Goal: Information Seeking & Learning: Check status

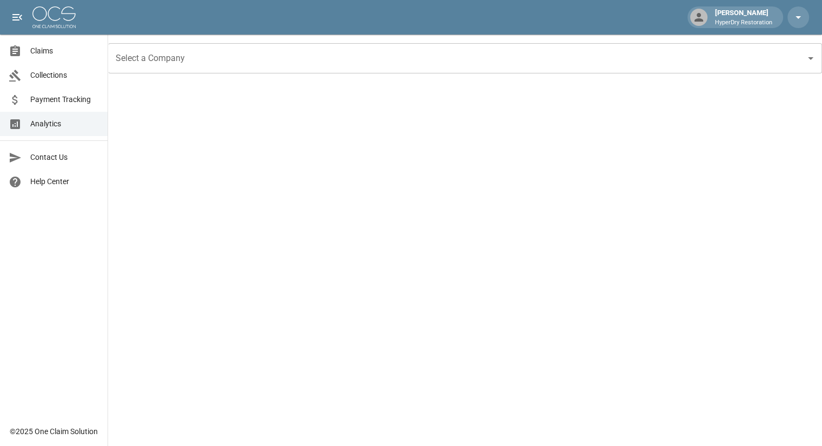
click at [56, 47] on span "Claims" at bounding box center [64, 50] width 69 height 11
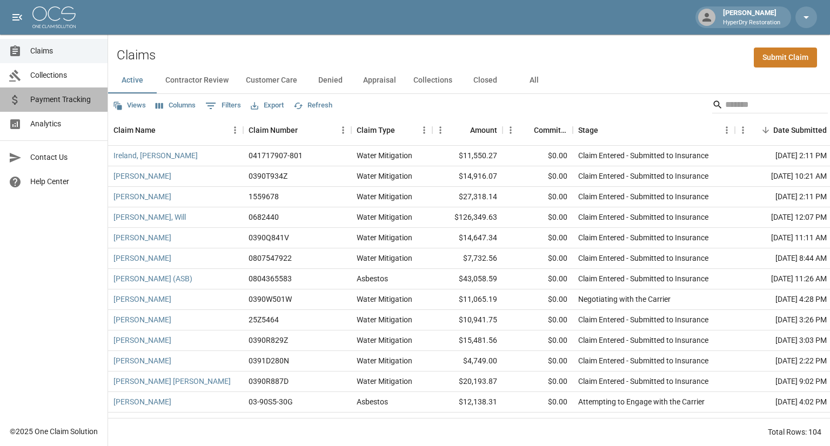
click at [67, 106] on link "Payment Tracking" at bounding box center [54, 100] width 108 height 24
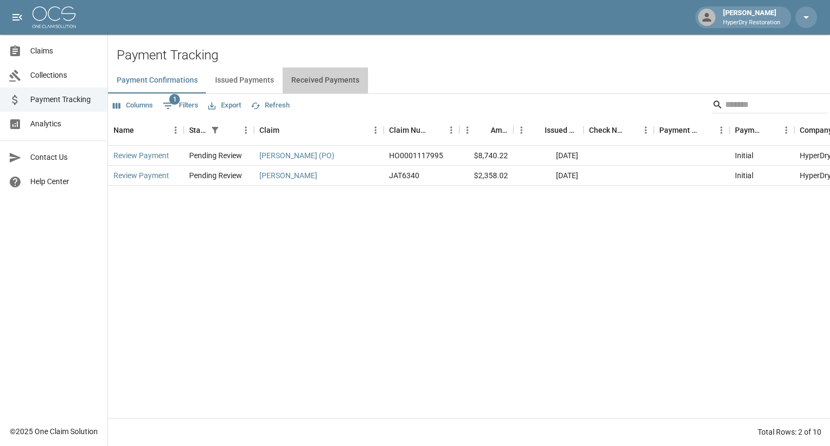
click at [323, 77] on button "Received Payments" at bounding box center [325, 81] width 85 height 26
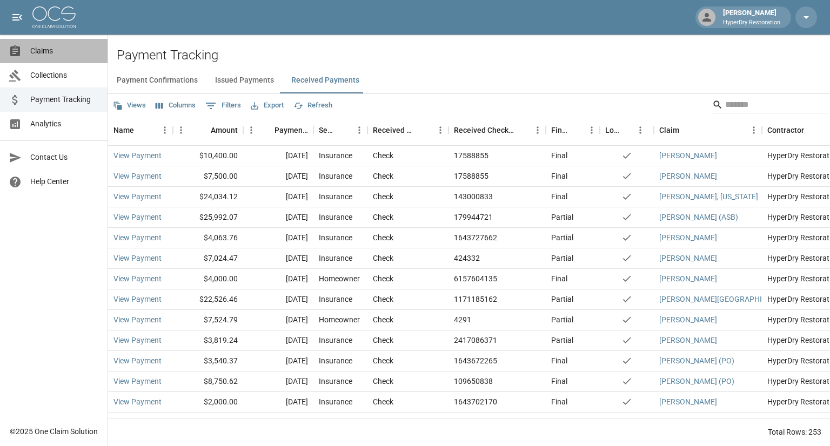
click at [44, 51] on span "Claims" at bounding box center [64, 50] width 69 height 11
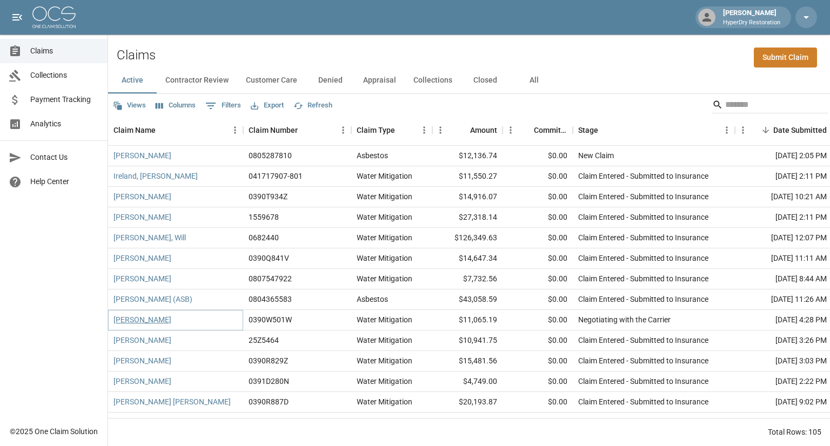
click at [145, 322] on link "[PERSON_NAME]" at bounding box center [142, 319] width 58 height 11
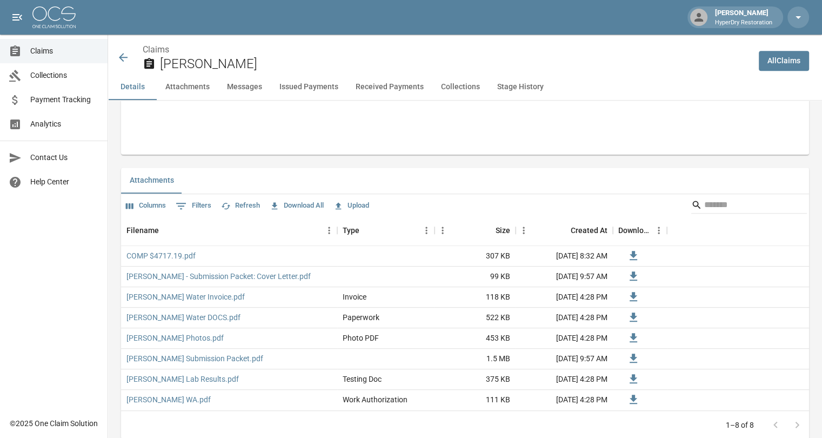
scroll to position [595, 0]
click at [125, 52] on icon at bounding box center [123, 57] width 13 height 13
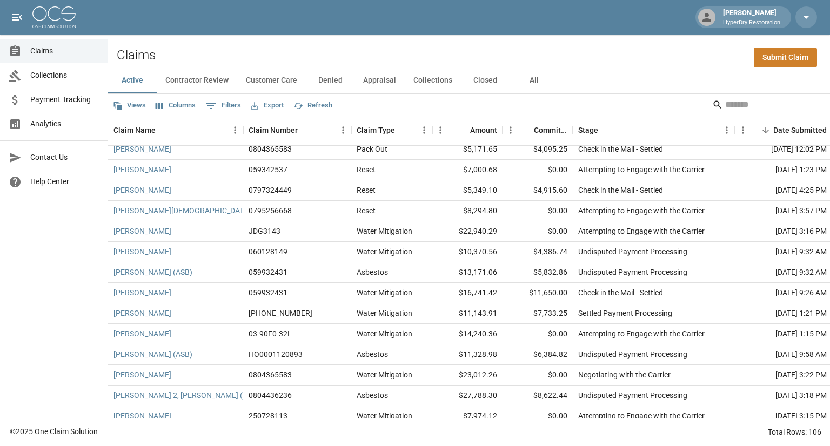
scroll to position [765, 0]
click at [727, 102] on input "Search" at bounding box center [768, 104] width 86 height 17
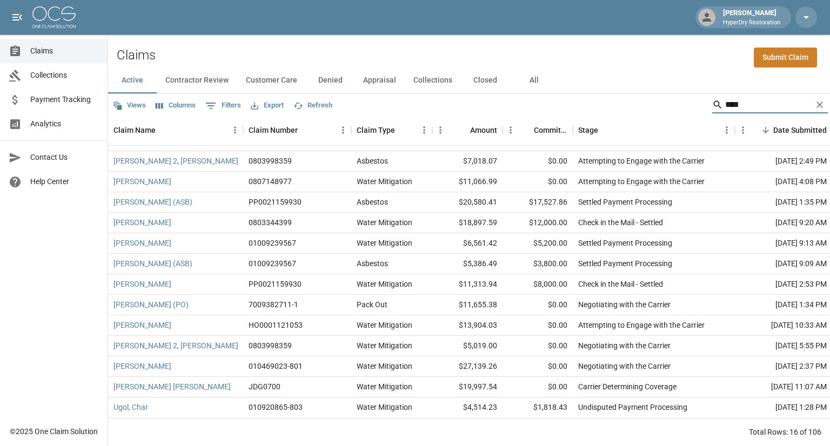
scroll to position [0, 0]
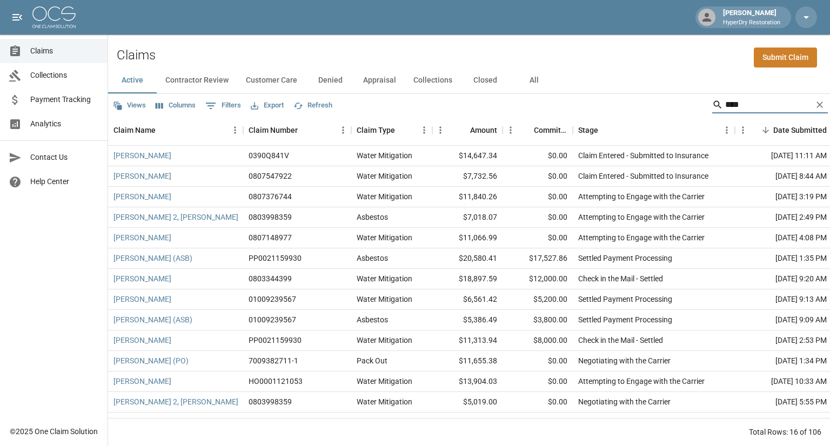
type input "****"
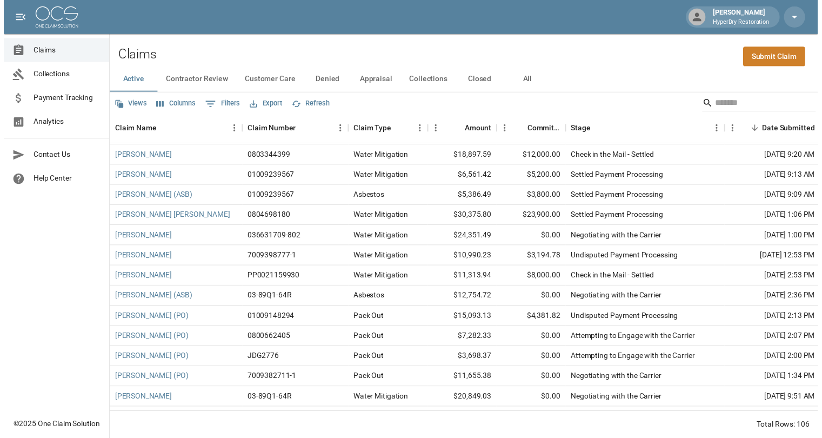
scroll to position [1092, 0]
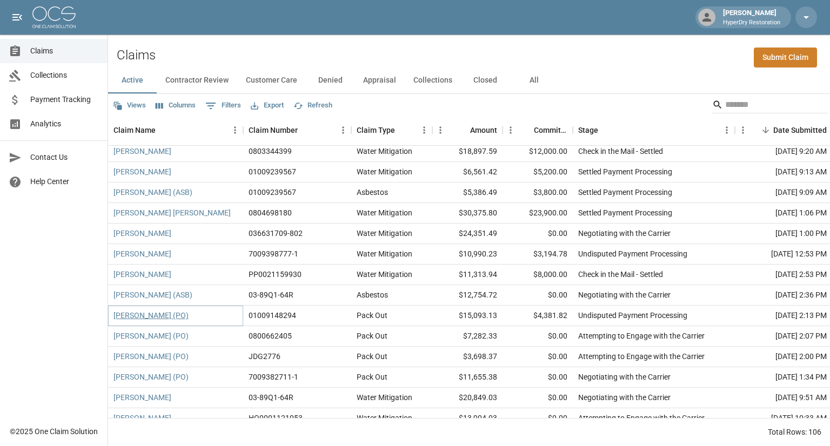
click at [162, 316] on link "Gaio, Johnn (PO)" at bounding box center [150, 315] width 75 height 11
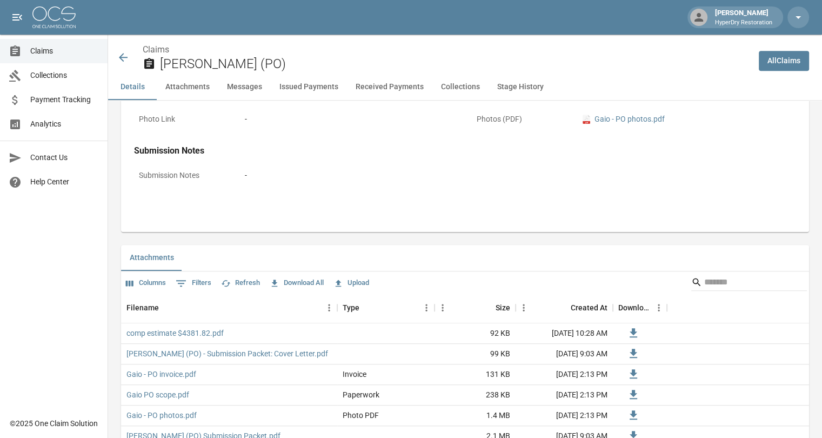
scroll to position [519, 0]
click at [191, 331] on link "comp estimate $4381.82.pdf" at bounding box center [174, 332] width 97 height 11
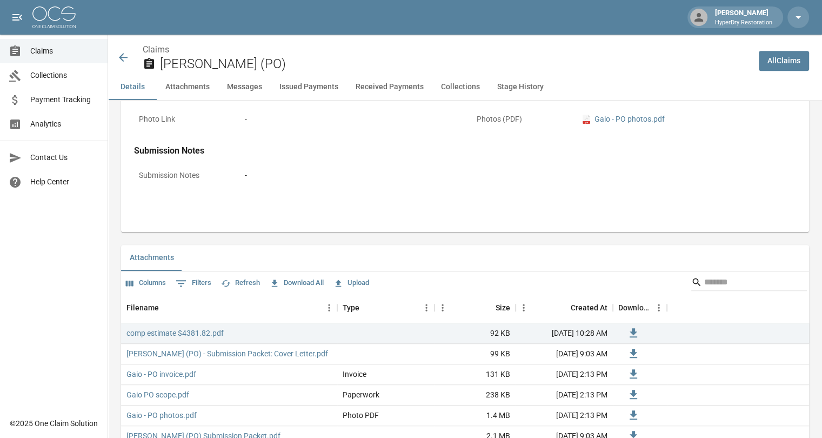
click at [124, 60] on icon at bounding box center [123, 57] width 13 height 13
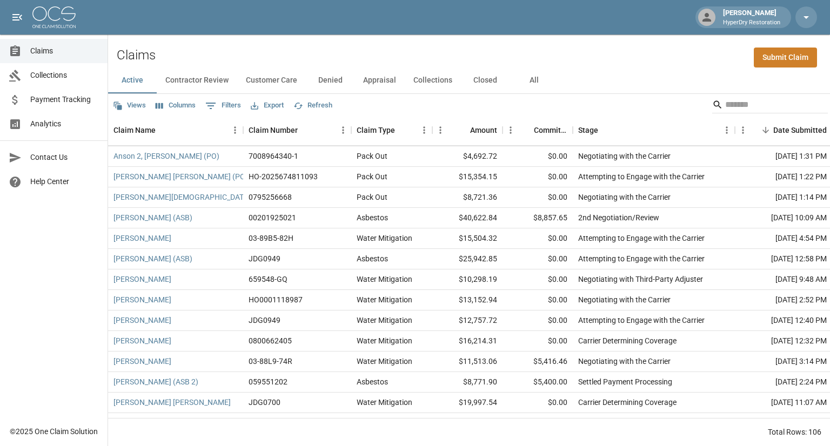
scroll to position [1676, 0]
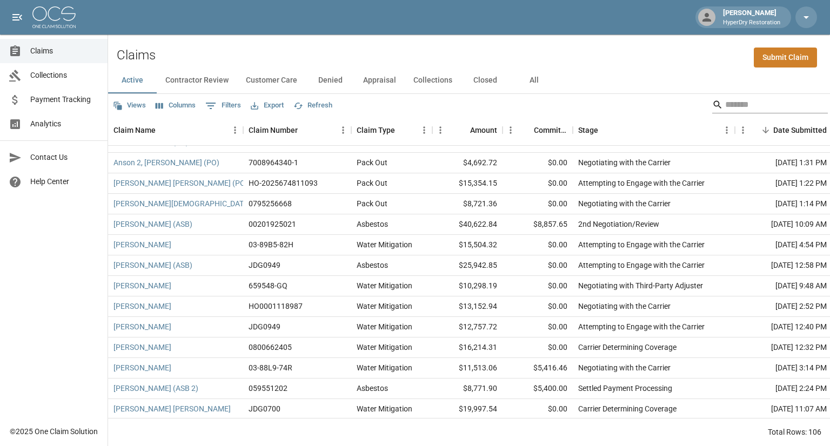
click at [725, 99] on input "Search" at bounding box center [768, 104] width 86 height 17
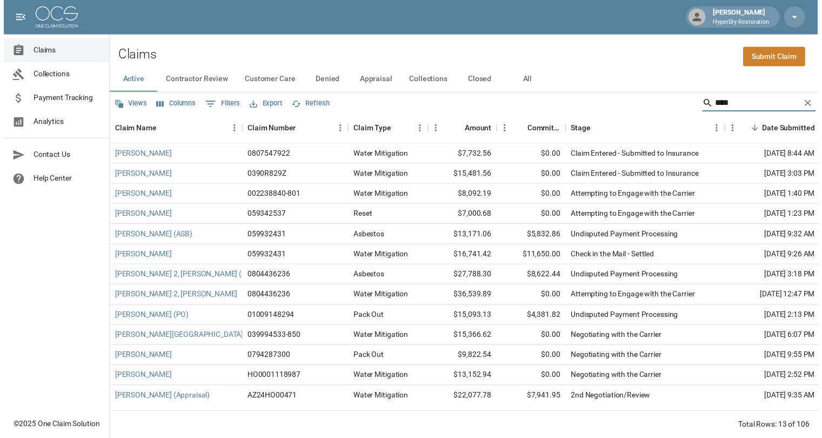
scroll to position [0, 0]
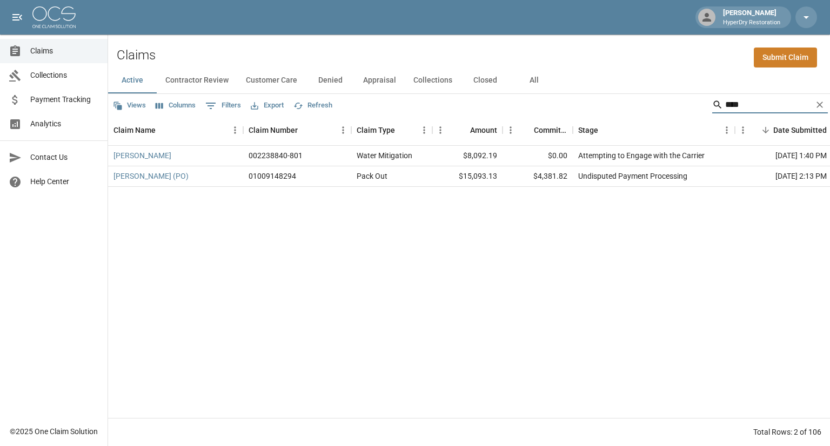
type input "****"
click at [527, 76] on button "All" at bounding box center [533, 81] width 49 height 26
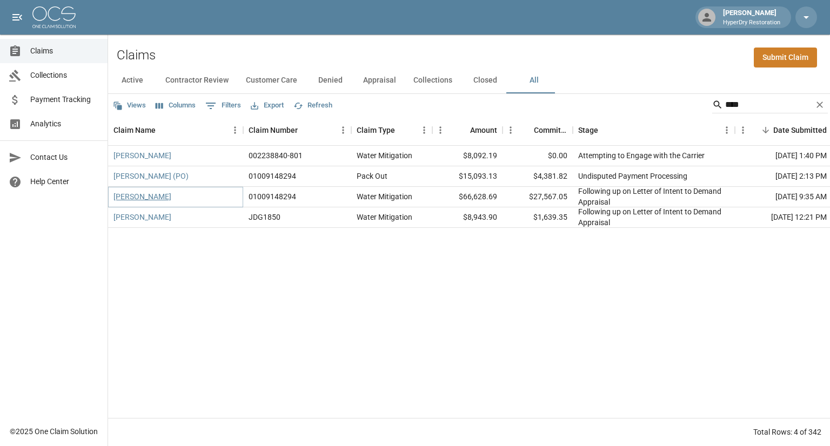
click at [145, 199] on link "Gaio, Johnn" at bounding box center [142, 196] width 58 height 11
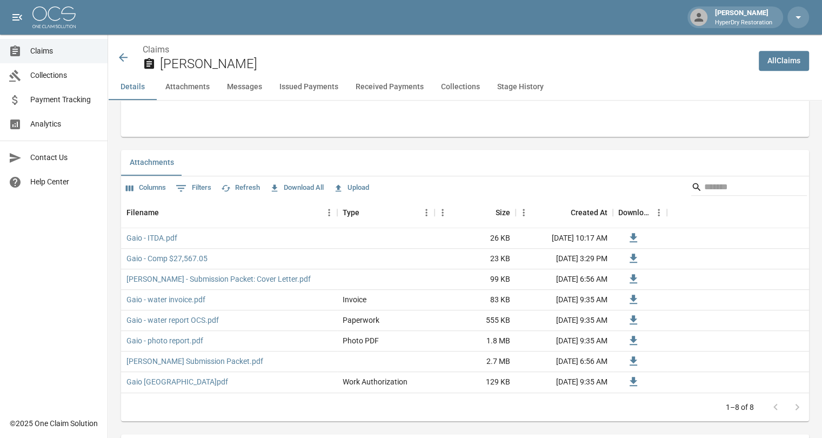
scroll to position [616, 0]
click at [303, 85] on button "Issued Payments" at bounding box center [309, 87] width 76 height 26
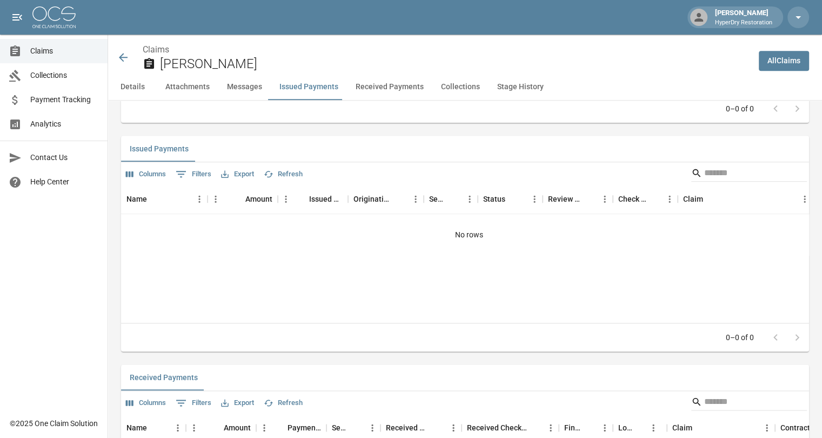
click at [385, 81] on button "Received Payments" at bounding box center [389, 87] width 85 height 26
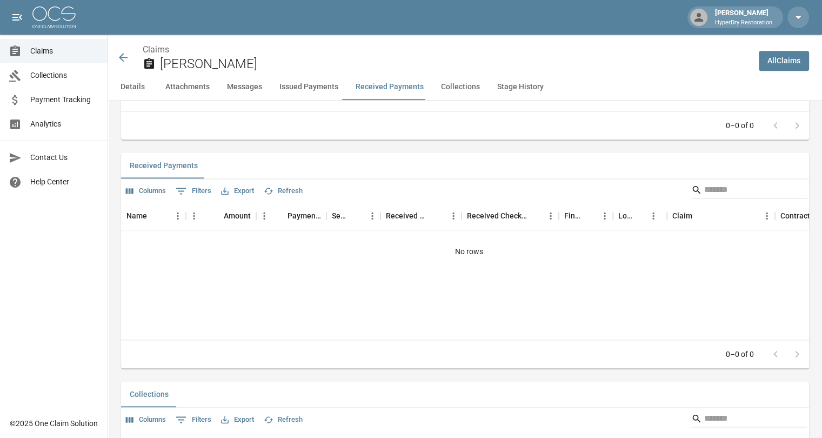
scroll to position [1445, 0]
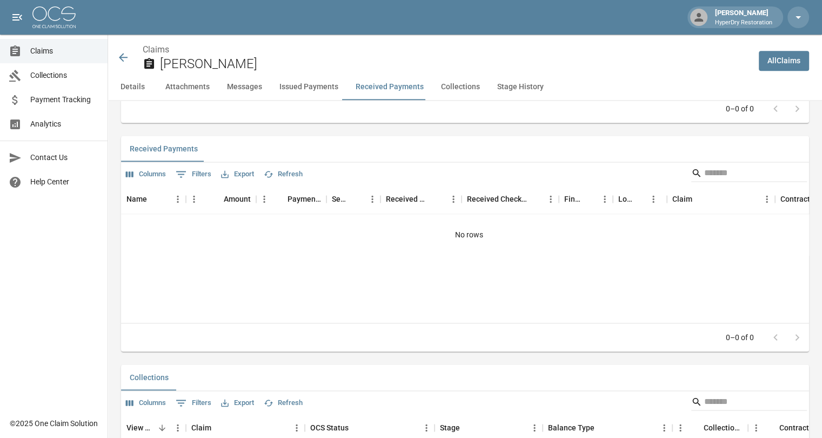
click at [130, 84] on button "Details" at bounding box center [132, 87] width 49 height 26
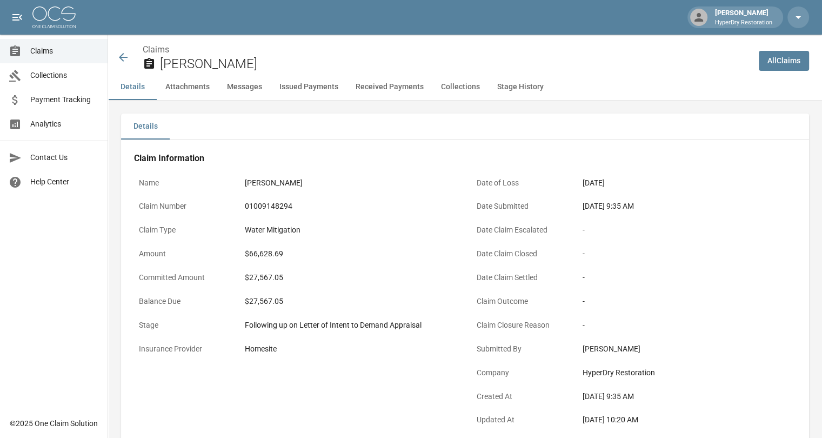
scroll to position [0, 0]
click at [125, 55] on icon at bounding box center [123, 57] width 13 height 13
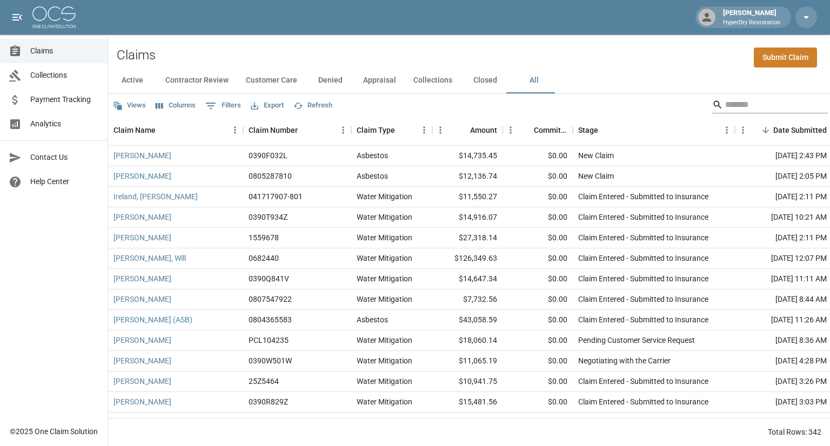
click at [725, 98] on input "Search" at bounding box center [768, 104] width 86 height 17
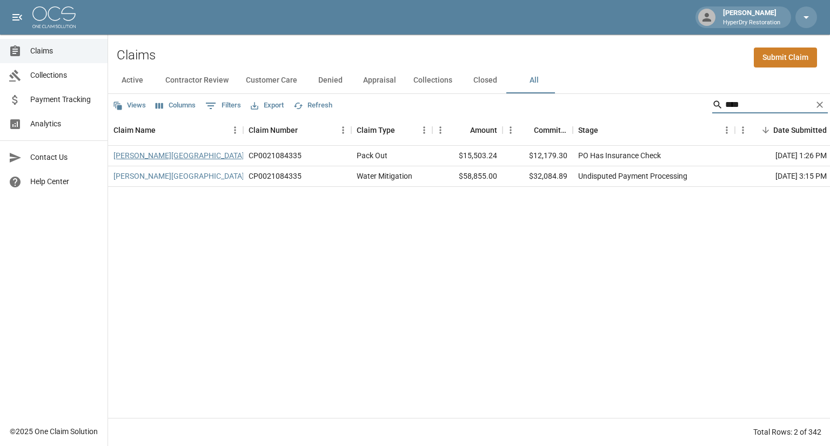
type input "****"
click at [158, 156] on link "Izzy Barber School (PO)" at bounding box center [187, 155] width 148 height 11
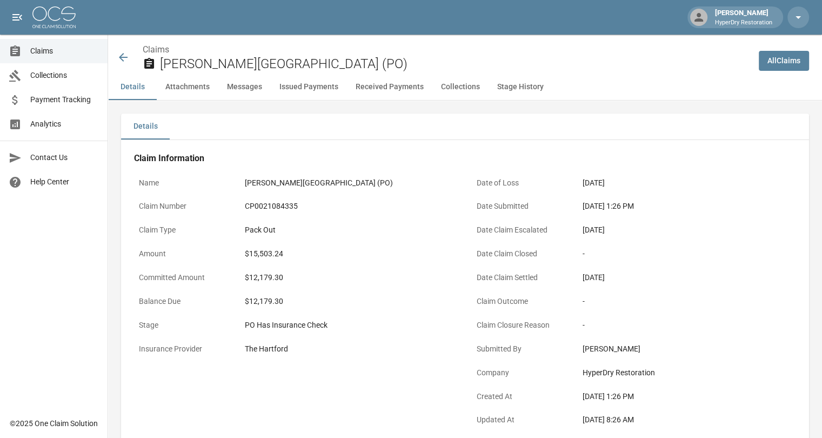
click at [325, 84] on button "Issued Payments" at bounding box center [309, 87] width 76 height 26
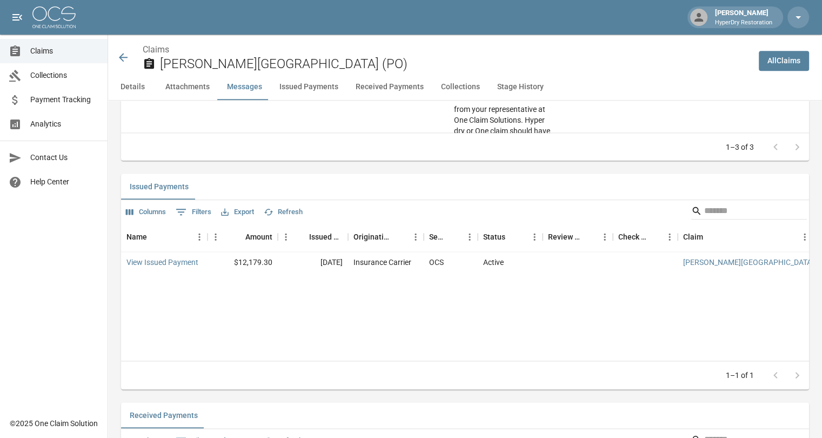
scroll to position [1338, 0]
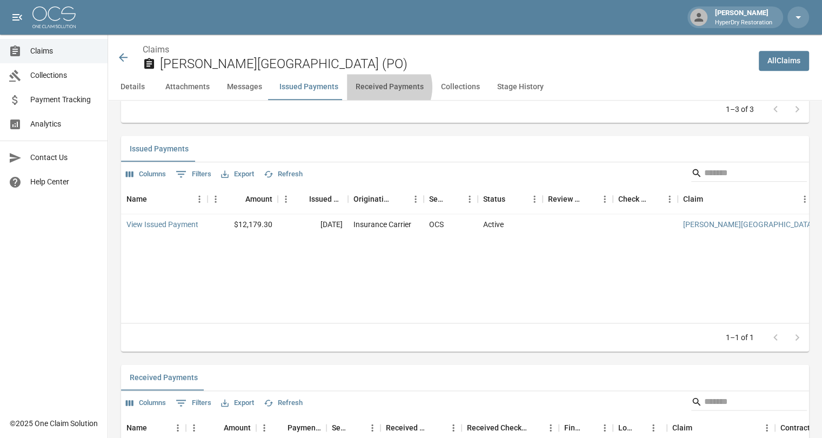
click at [381, 87] on button "Received Payments" at bounding box center [389, 87] width 85 height 26
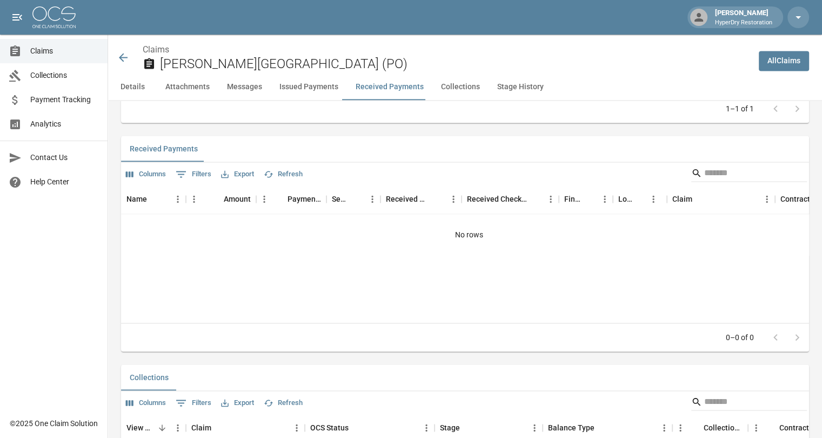
click at [316, 86] on button "Issued Payments" at bounding box center [309, 87] width 76 height 26
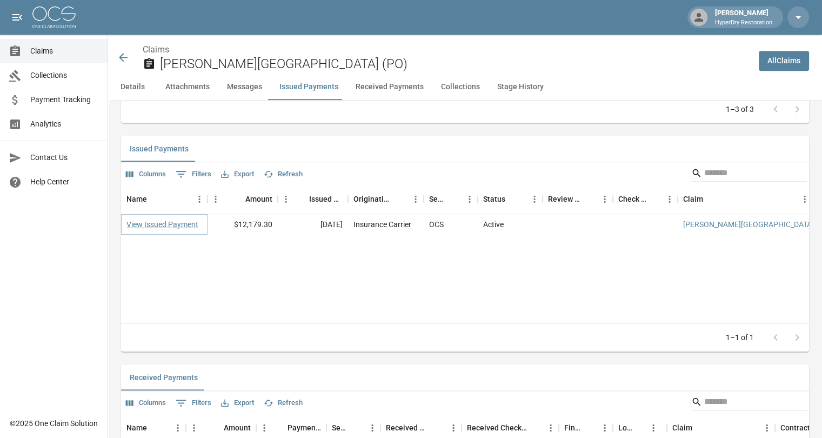
click at [166, 223] on link "View Issued Payment" at bounding box center [162, 224] width 72 height 11
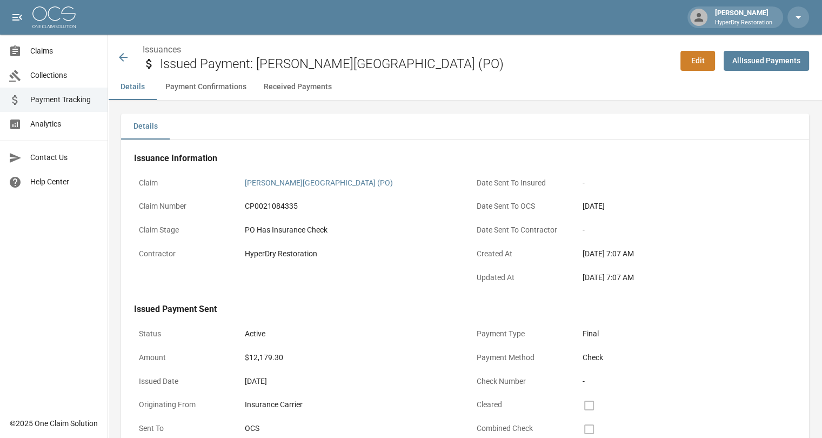
click at [123, 57] on icon at bounding box center [123, 57] width 9 height 9
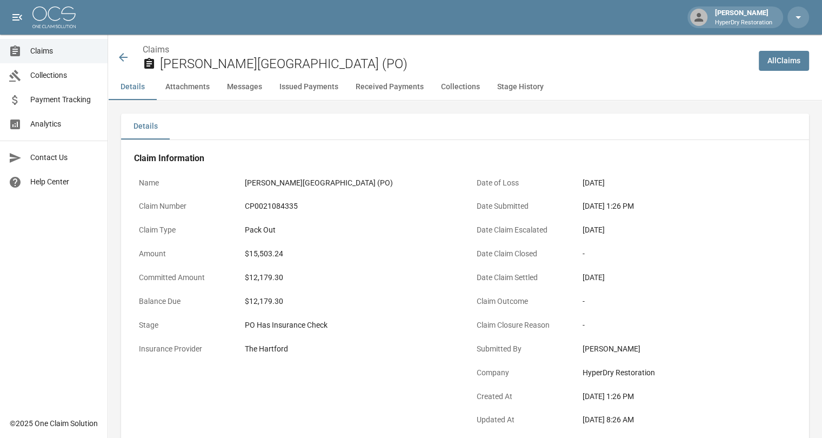
click at [125, 57] on icon at bounding box center [123, 57] width 9 height 9
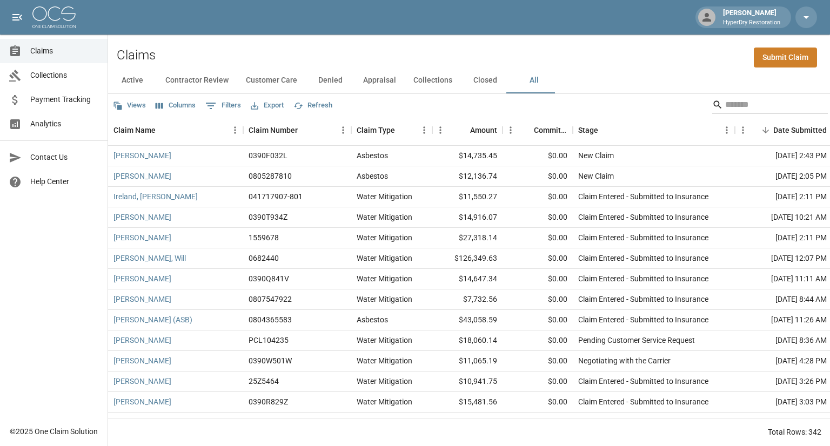
click at [741, 98] on input "Search" at bounding box center [768, 104] width 86 height 17
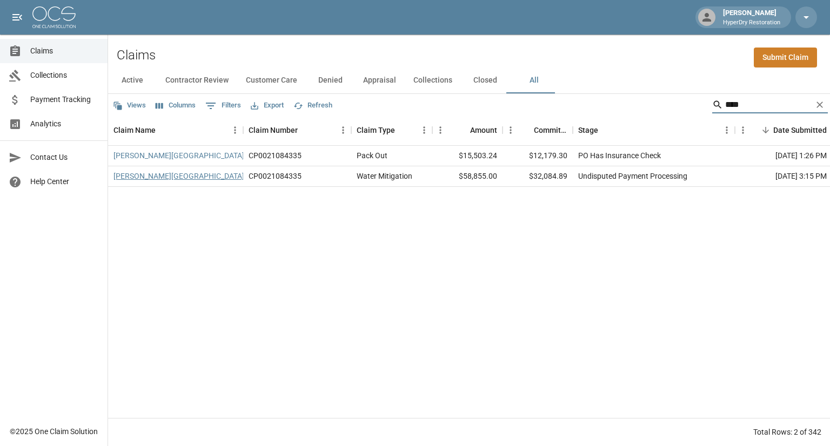
type input "****"
click at [157, 177] on link "[PERSON_NAME][GEOGRAPHIC_DATA]" at bounding box center [178, 176] width 131 height 11
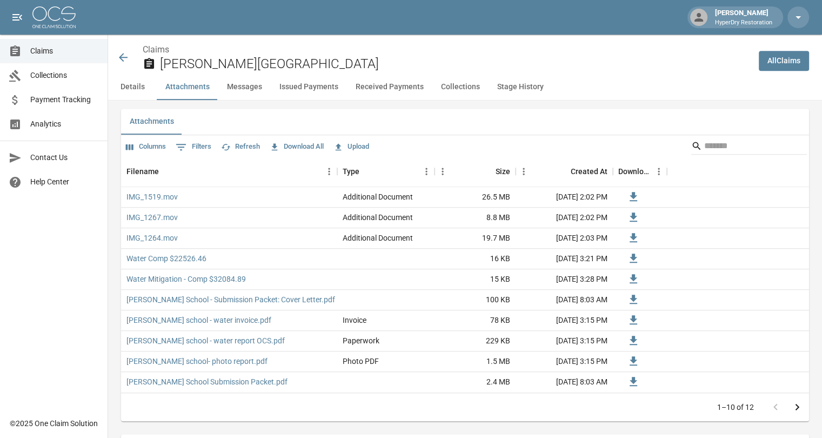
scroll to position [655, 0]
click at [169, 199] on link "IMG_1519.mov" at bounding box center [151, 196] width 51 height 11
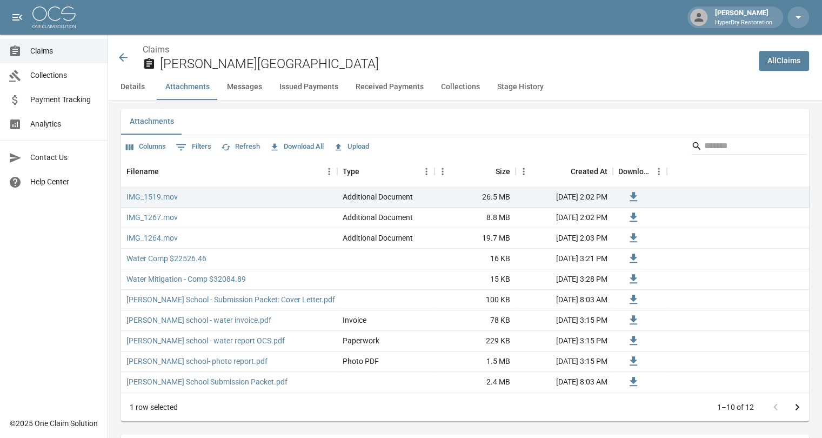
click at [127, 57] on icon at bounding box center [123, 57] width 9 height 9
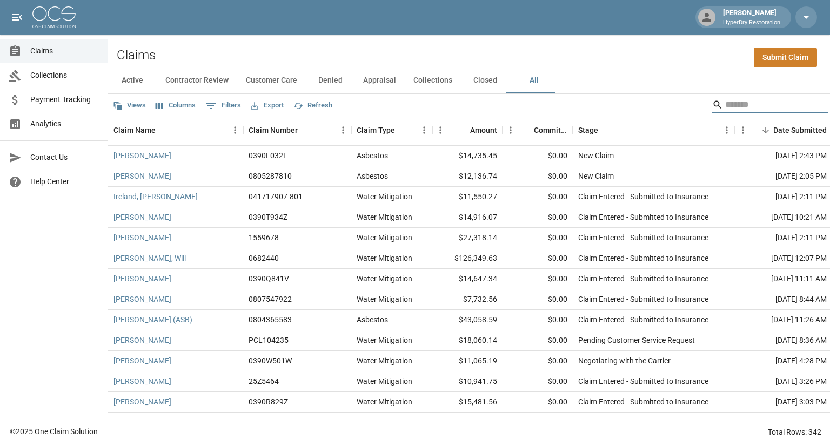
click at [742, 106] on input "Search" at bounding box center [768, 104] width 86 height 17
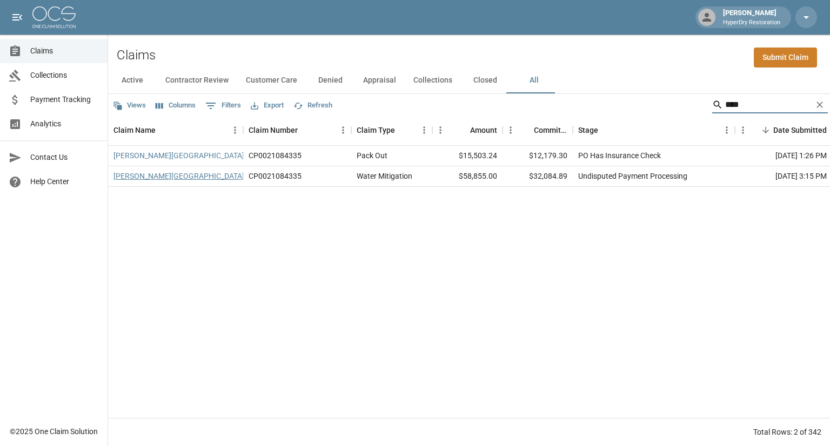
type input "****"
click at [151, 176] on link "[PERSON_NAME][GEOGRAPHIC_DATA]" at bounding box center [178, 176] width 131 height 11
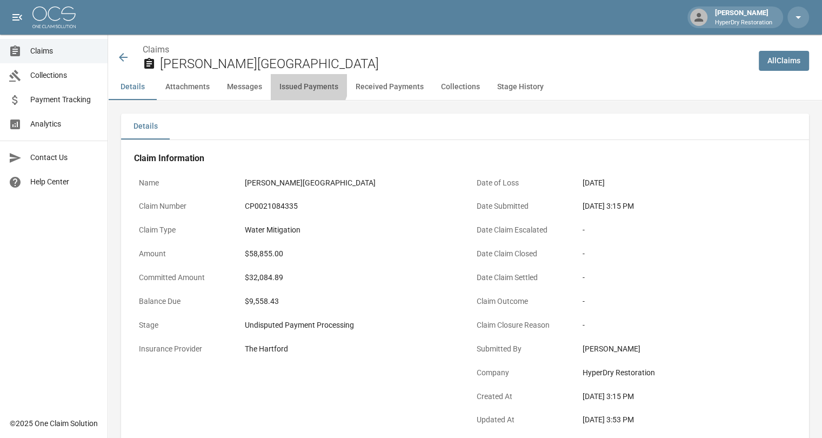
click at [305, 83] on button "Issued Payments" at bounding box center [309, 87] width 76 height 26
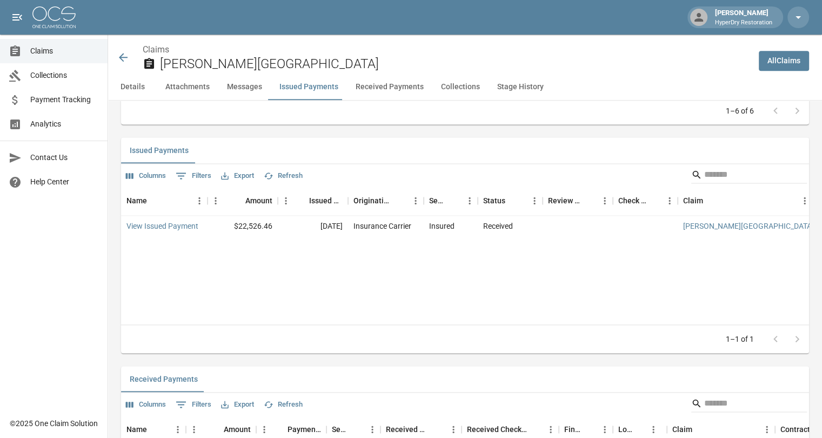
scroll to position [1420, 0]
click at [125, 59] on icon at bounding box center [123, 57] width 13 height 13
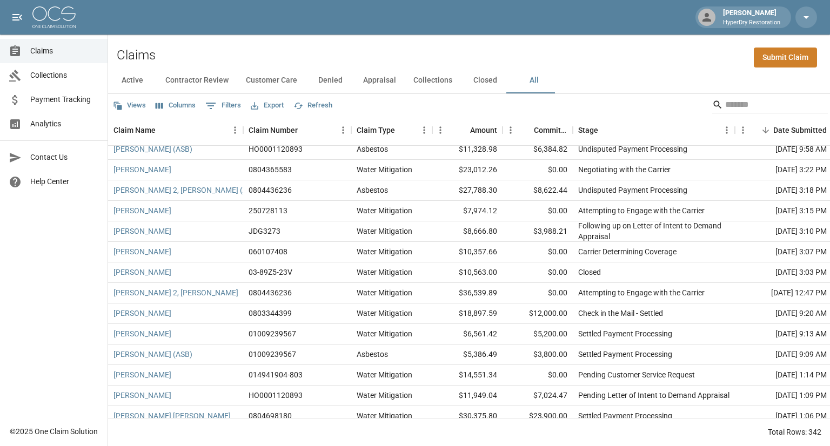
scroll to position [1013, 0]
click at [728, 107] on input "Search" at bounding box center [768, 104] width 86 height 17
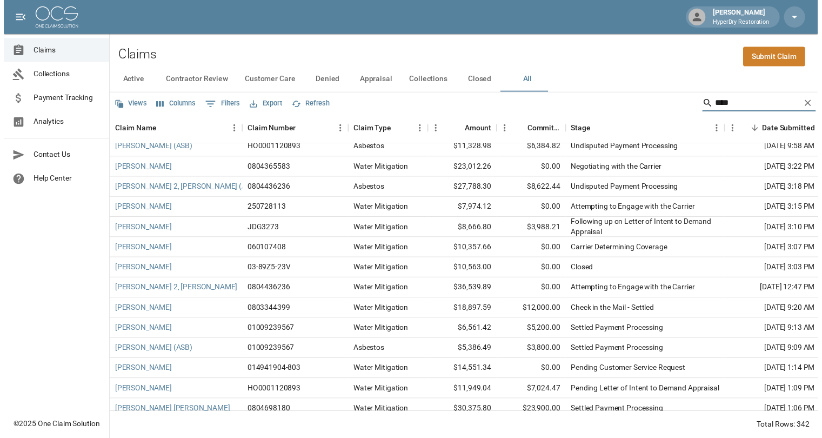
scroll to position [0, 0]
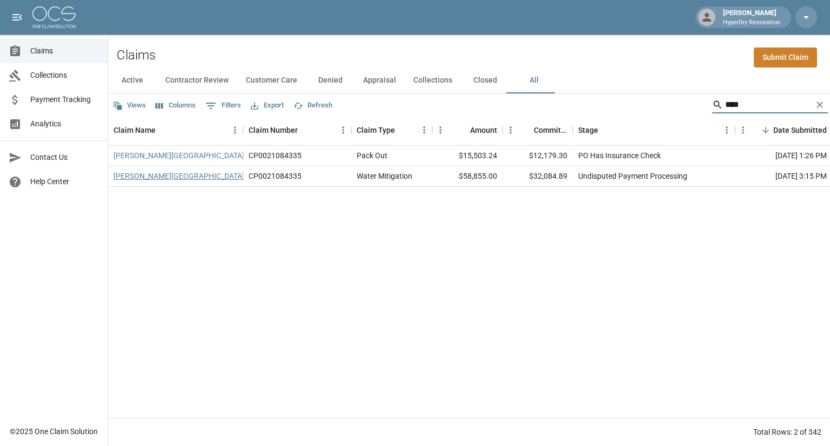
type input "****"
click at [153, 178] on link "[PERSON_NAME][GEOGRAPHIC_DATA]" at bounding box center [178, 176] width 131 height 11
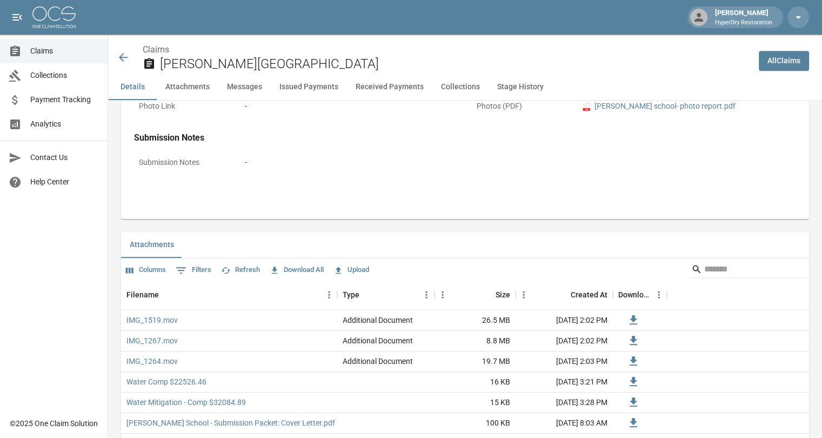
click at [321, 82] on button "Issued Payments" at bounding box center [309, 87] width 76 height 26
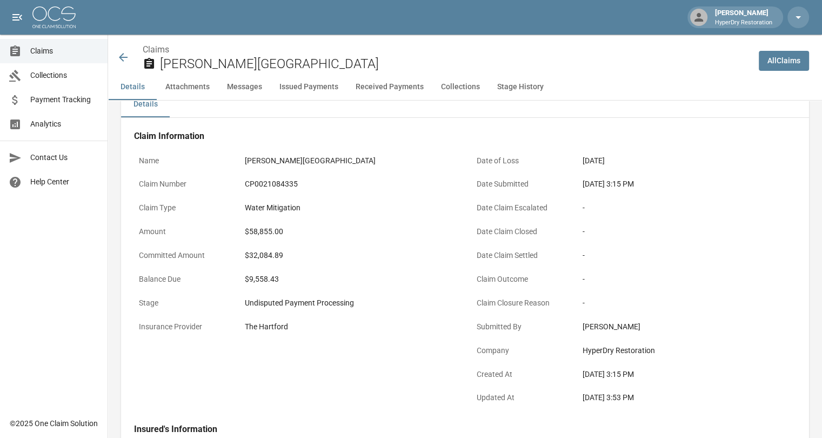
scroll to position [24, 0]
click at [215, 199] on p "Claim Type" at bounding box center [182, 206] width 97 height 21
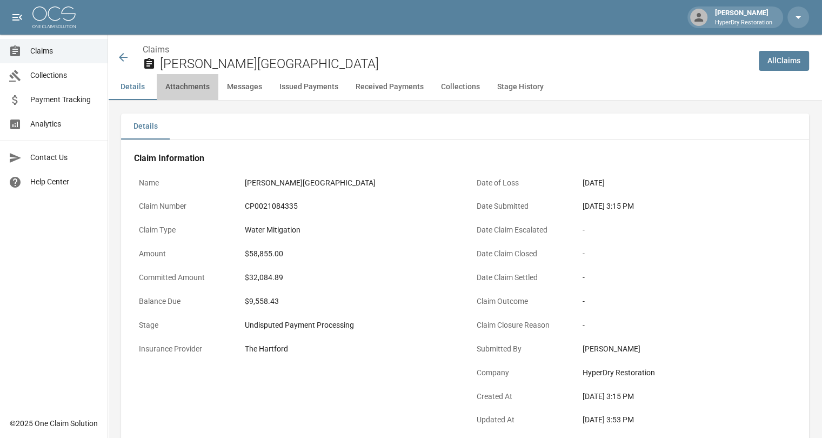
click at [182, 87] on button "Attachments" at bounding box center [188, 87] width 62 height 26
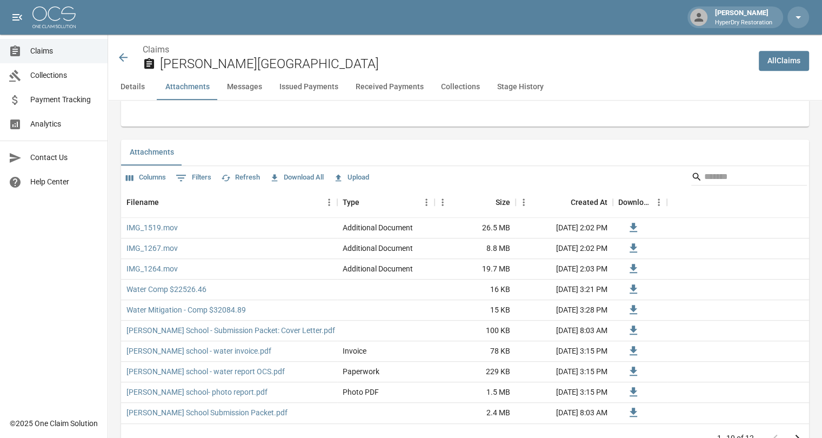
scroll to position [628, 0]
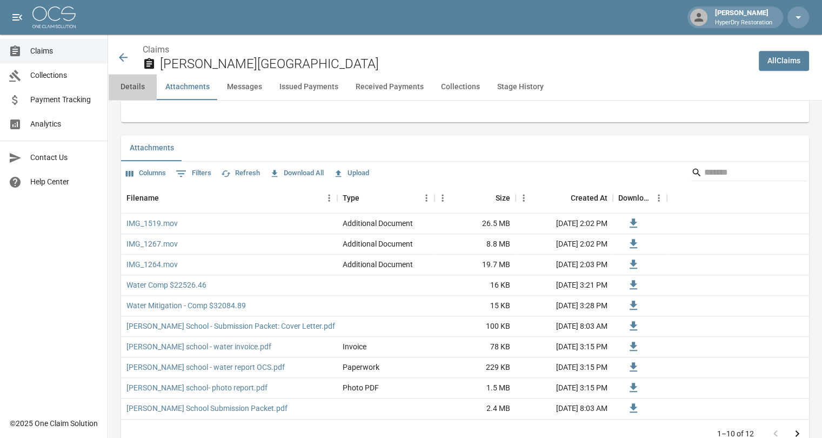
click at [136, 85] on button "Details" at bounding box center [132, 87] width 49 height 26
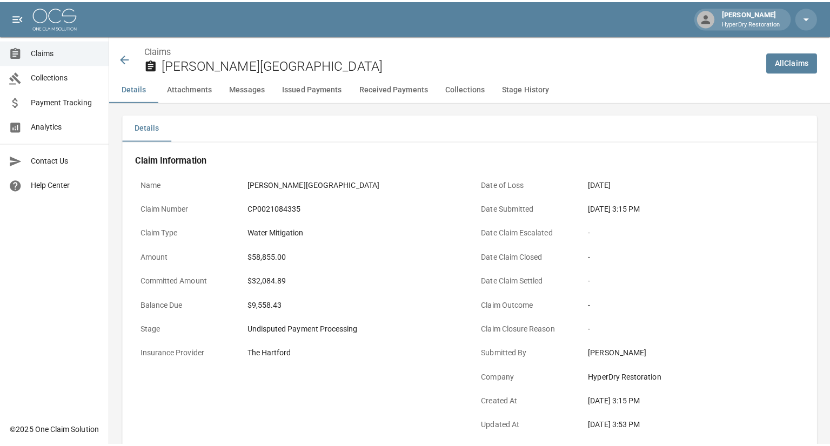
scroll to position [0, 0]
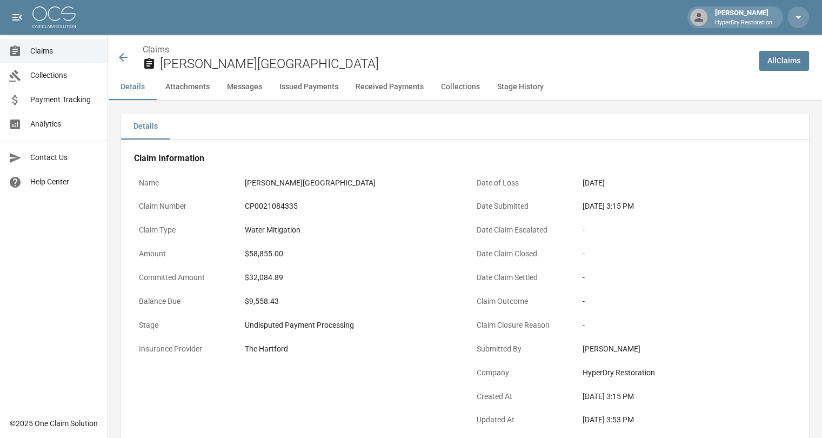
click at [121, 55] on icon at bounding box center [123, 57] width 9 height 9
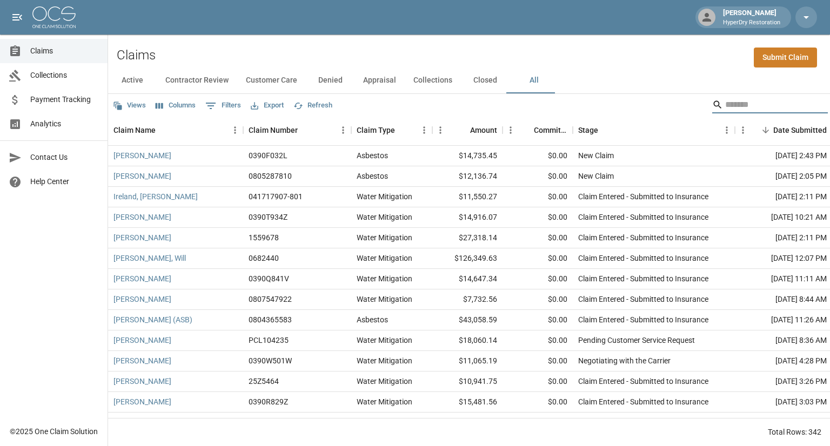
click at [753, 102] on input "Search" at bounding box center [768, 104] width 86 height 17
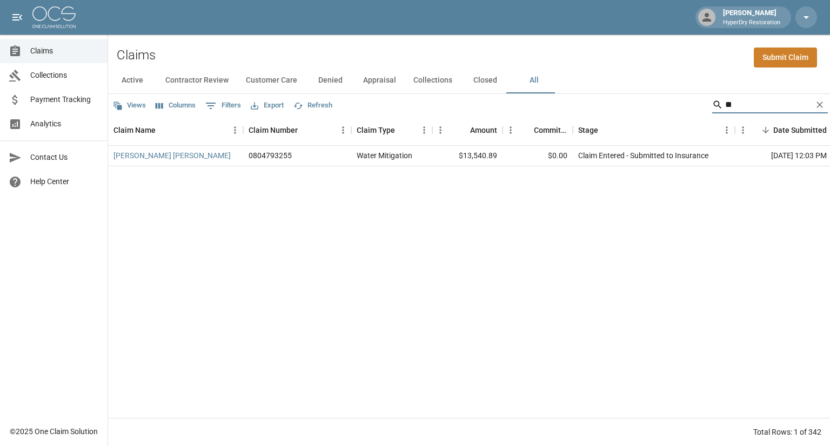
type input "*"
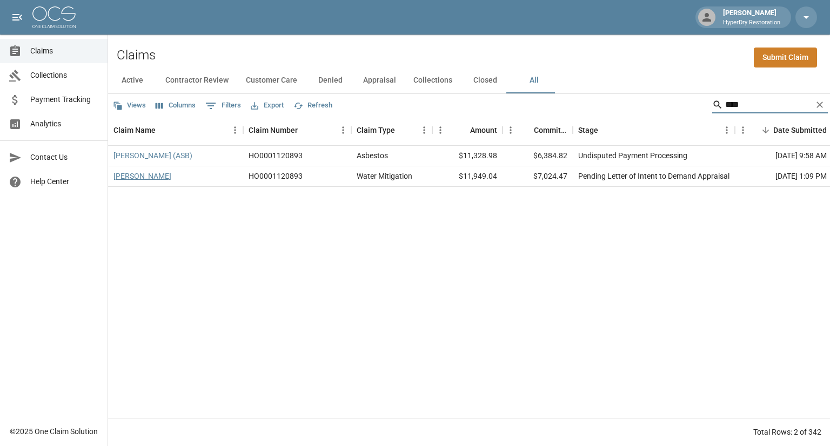
type input "****"
click at [149, 178] on link "[PERSON_NAME]" at bounding box center [142, 176] width 58 height 11
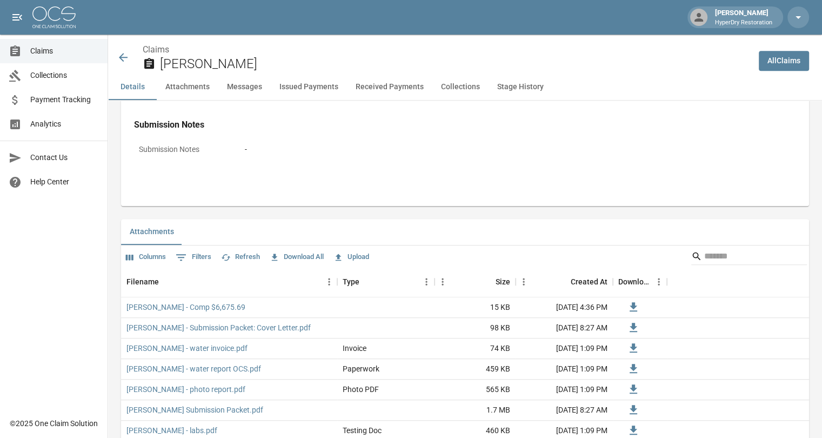
scroll to position [551, 0]
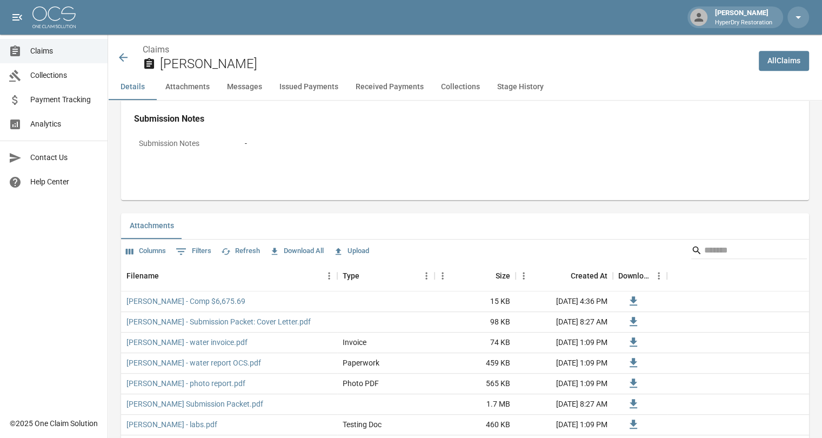
click at [310, 87] on button "Issued Payments" at bounding box center [309, 87] width 76 height 26
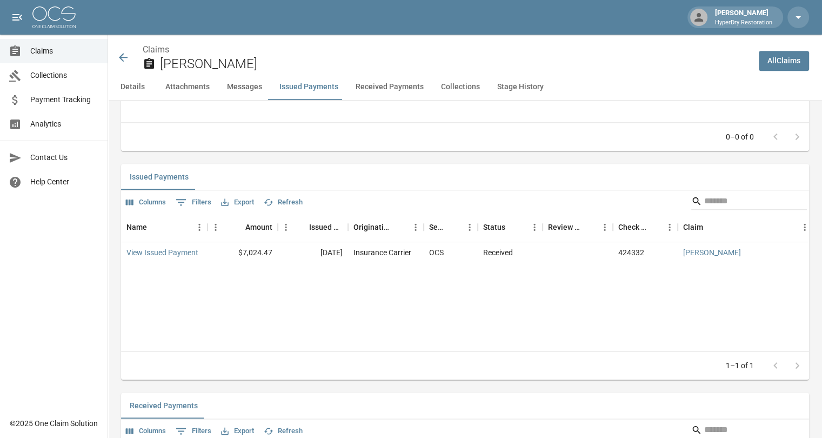
scroll to position [1217, 0]
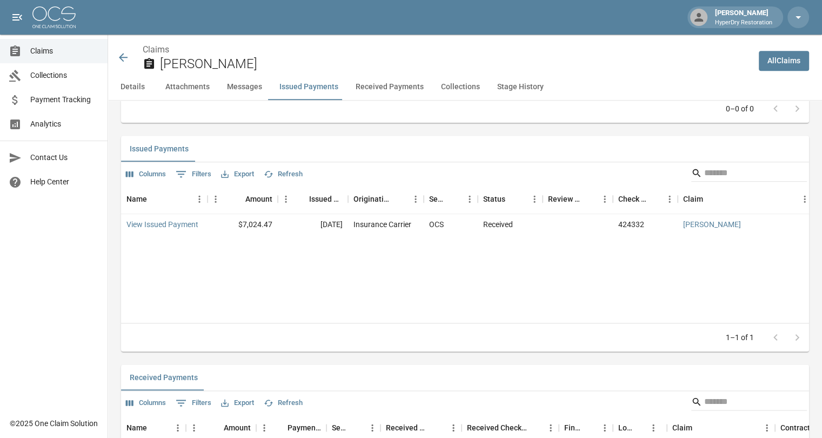
click at [126, 57] on icon at bounding box center [123, 57] width 13 height 13
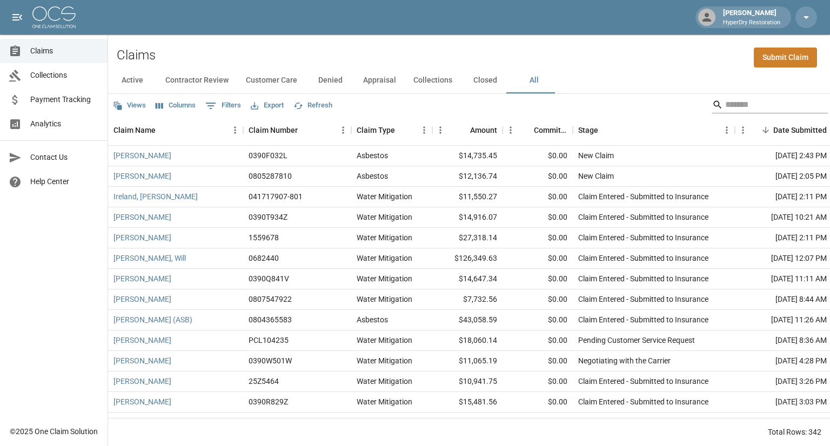
click at [740, 104] on input "Search" at bounding box center [768, 104] width 86 height 17
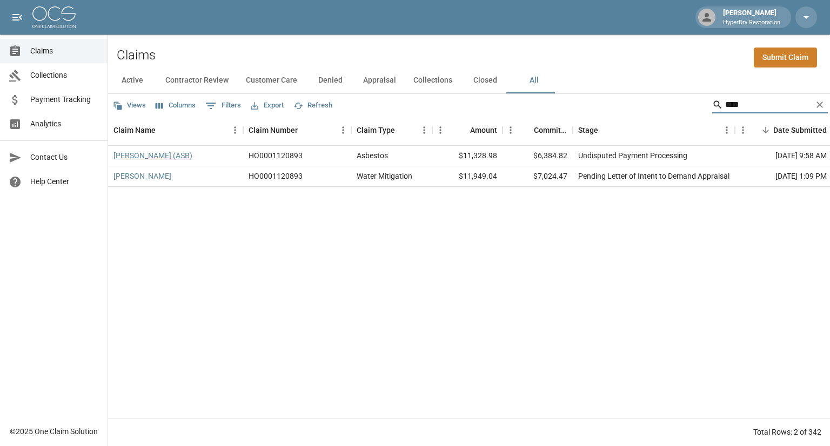
type input "****"
click at [164, 152] on link "[PERSON_NAME] (ASB)" at bounding box center [152, 155] width 79 height 11
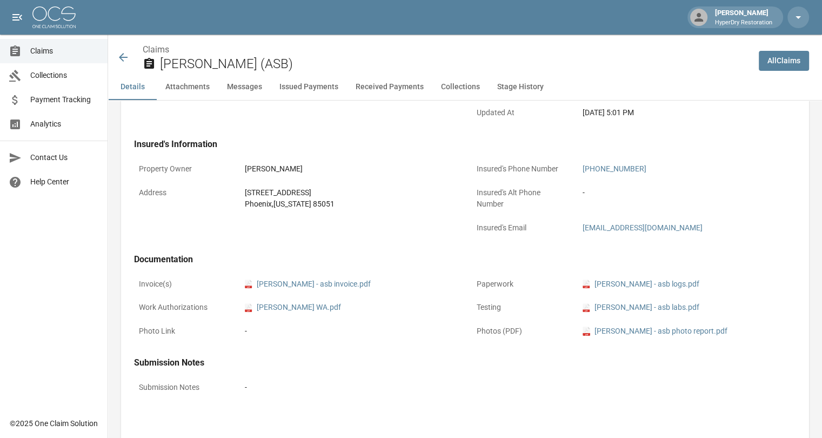
scroll to position [308, 0]
click at [320, 85] on button "Issued Payments" at bounding box center [309, 87] width 76 height 26
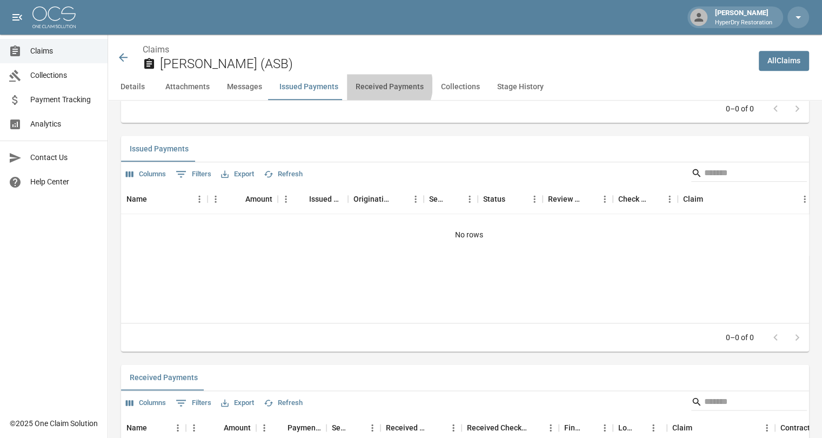
click at [379, 85] on button "Received Payments" at bounding box center [389, 87] width 85 height 26
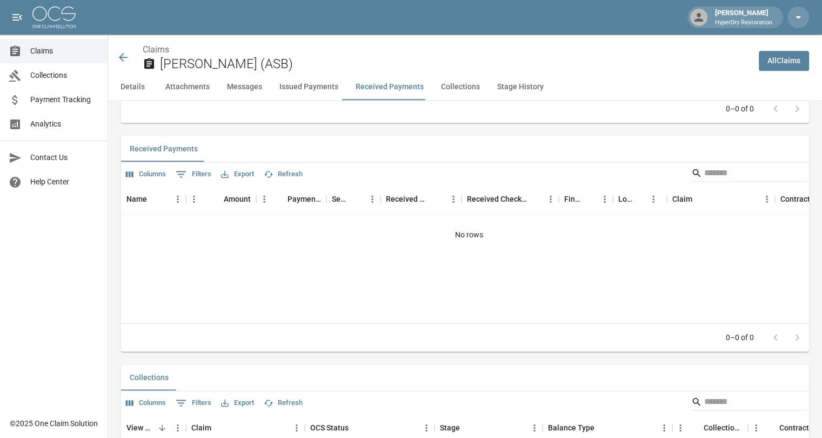
click at [125, 87] on button "Details" at bounding box center [132, 87] width 49 height 26
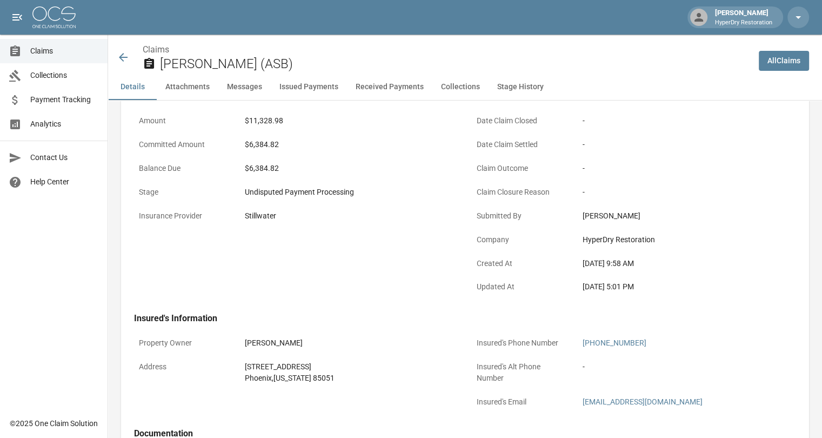
scroll to position [19, 0]
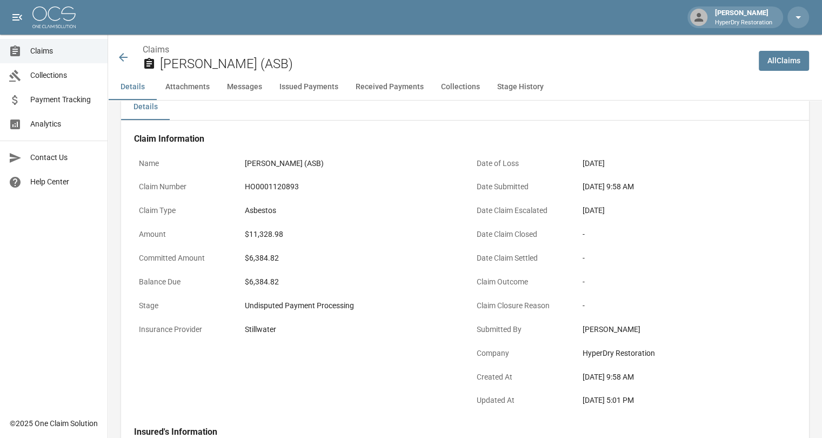
click at [62, 75] on span "Collections" at bounding box center [64, 75] width 69 height 11
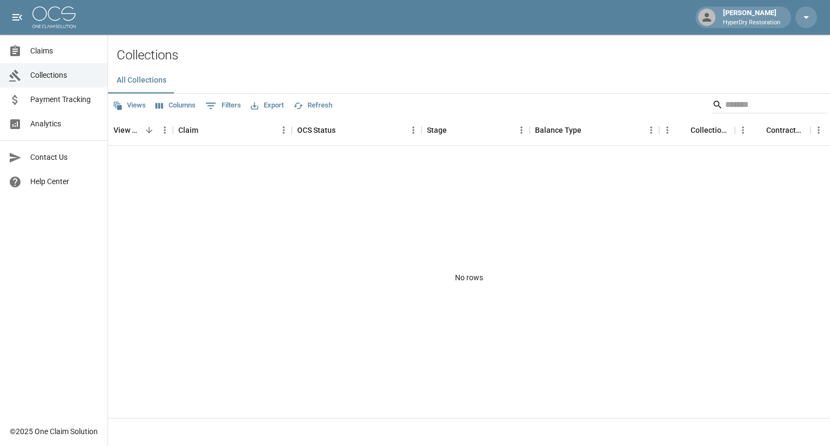
click at [63, 105] on span "Payment Tracking" at bounding box center [64, 99] width 69 height 11
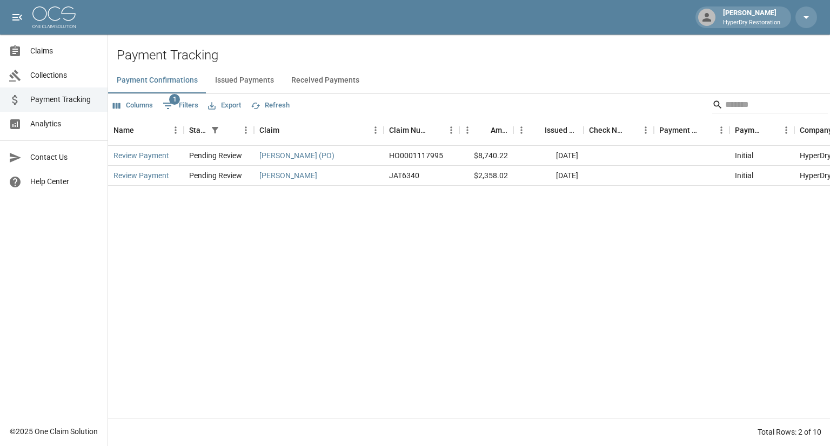
click at [241, 80] on button "Issued Payments" at bounding box center [244, 81] width 76 height 26
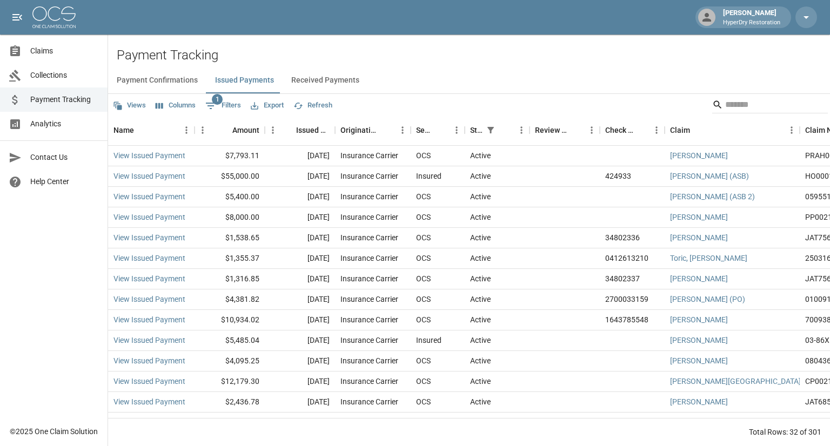
click at [320, 81] on button "Received Payments" at bounding box center [325, 81] width 85 height 26
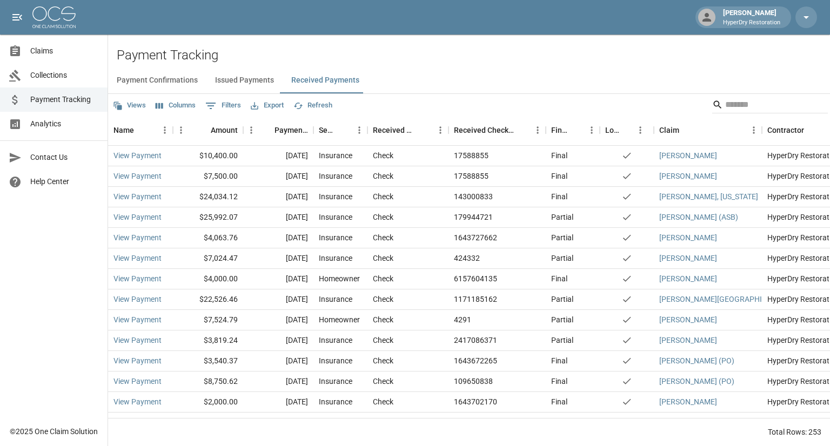
click at [50, 56] on span "Claims" at bounding box center [64, 50] width 69 height 11
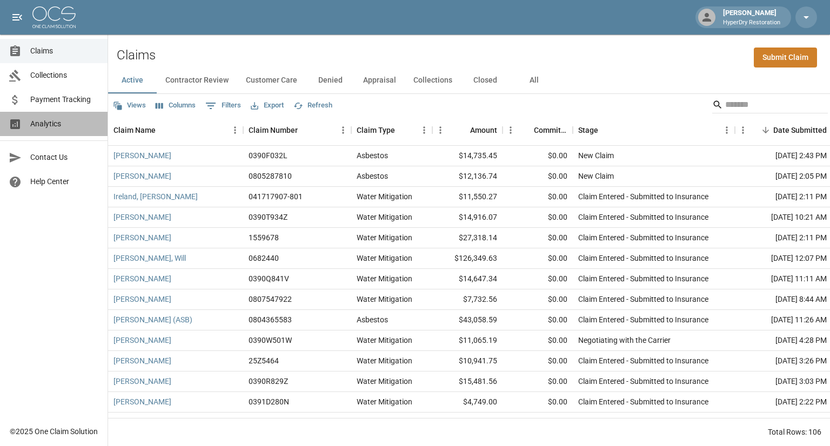
click at [50, 119] on span "Analytics" at bounding box center [64, 123] width 69 height 11
